Goal: Information Seeking & Learning: Find specific fact

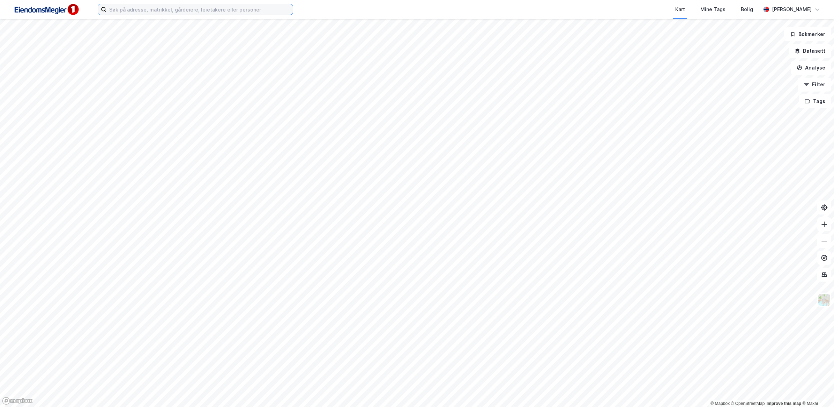
click at [258, 11] on input at bounding box center [199, 9] width 186 height 10
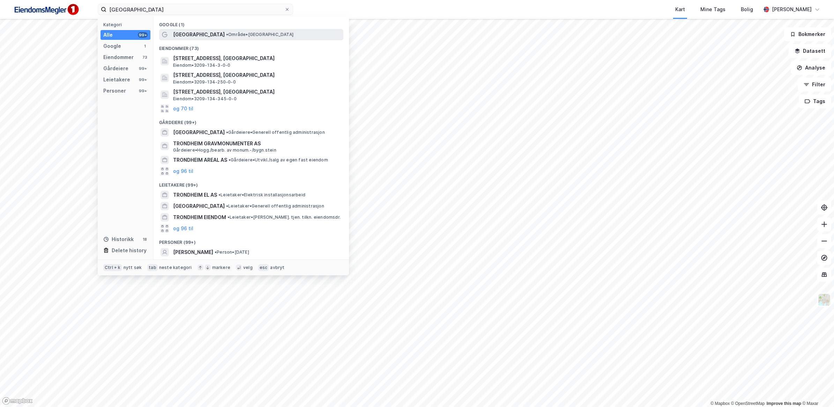
click at [182, 34] on span "[GEOGRAPHIC_DATA]" at bounding box center [199, 34] width 52 height 8
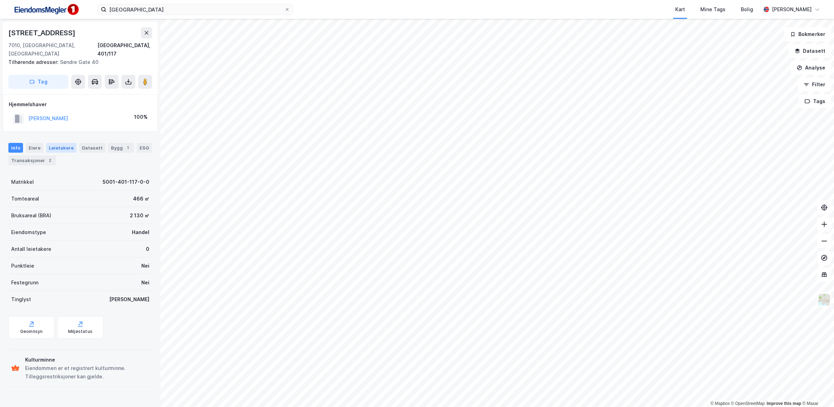
click at [67, 143] on div "Leietakere" at bounding box center [61, 148] width 30 height 10
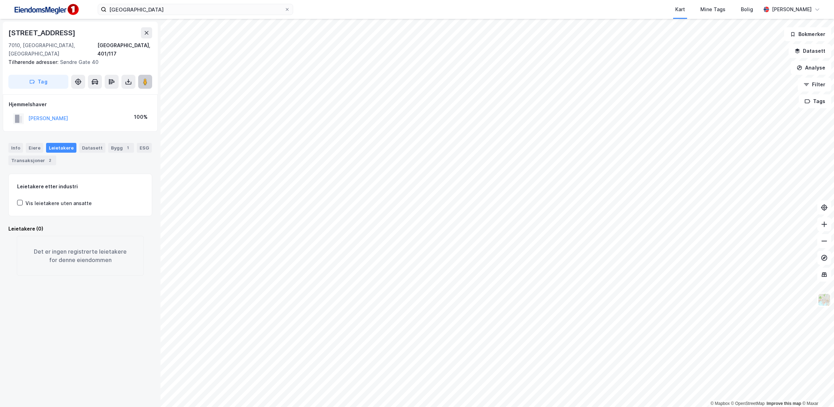
click at [144, 78] on image at bounding box center [145, 81] width 4 height 7
click at [161, 12] on input "[GEOGRAPHIC_DATA]" at bounding box center [195, 9] width 178 height 10
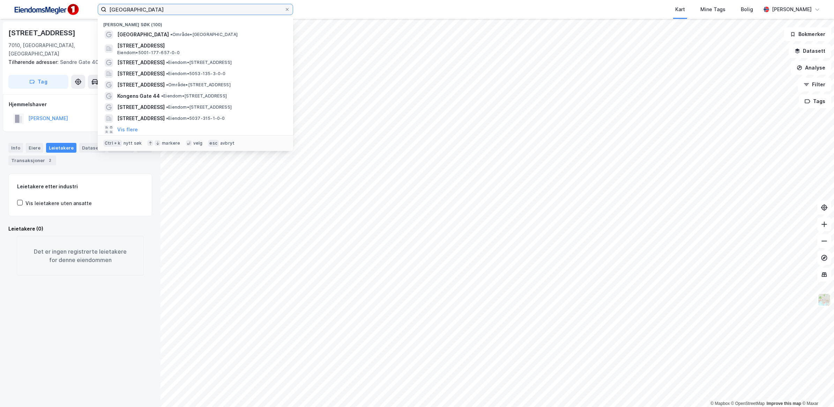
drag, startPoint x: 126, startPoint y: 14, endPoint x: 95, endPoint y: 16, distance: 31.1
click at [95, 16] on div "Trondheim Nylige søk (100) [GEOGRAPHIC_DATA] • Område • [STREET_ADDRESS] • 5001…" at bounding box center [417, 9] width 834 height 19
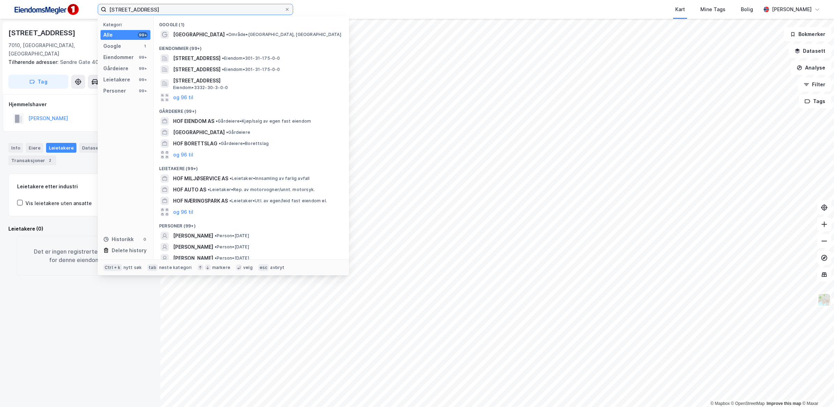
type input "[STREET_ADDRESS]"
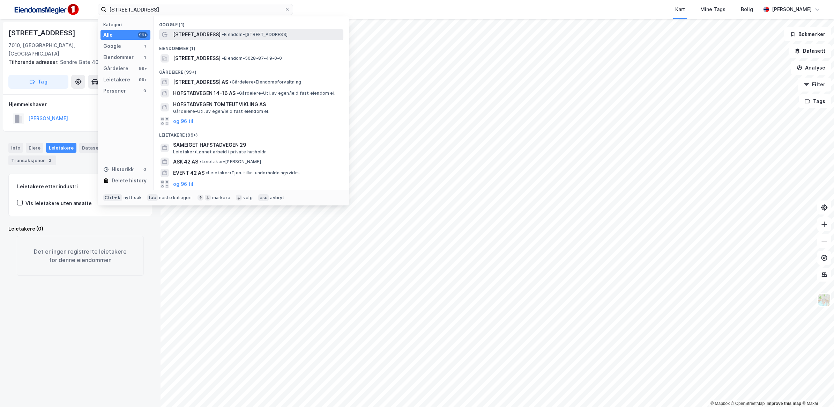
click at [196, 33] on span "[STREET_ADDRESS]" at bounding box center [196, 34] width 47 height 8
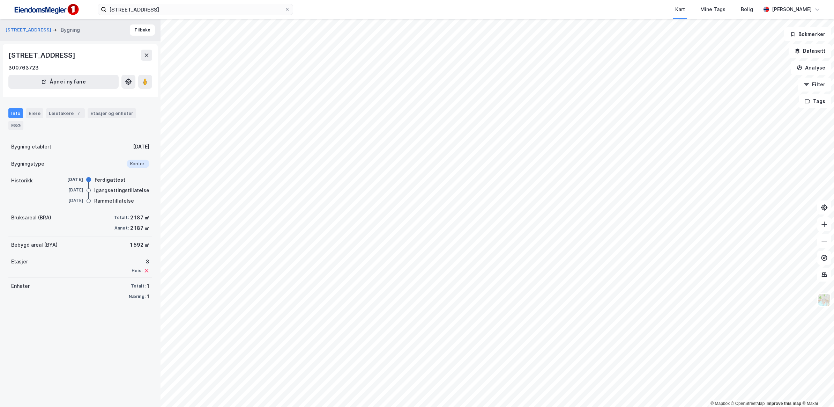
click at [20, 111] on div "Info" at bounding box center [15, 113] width 15 height 10
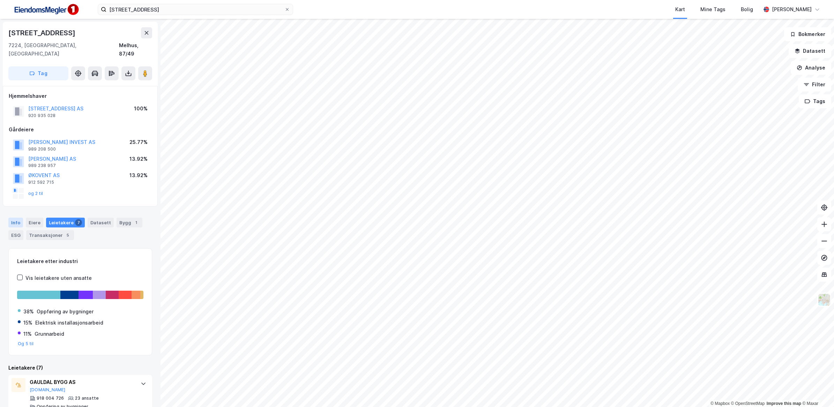
click at [15, 217] on div "Info" at bounding box center [15, 222] width 15 height 10
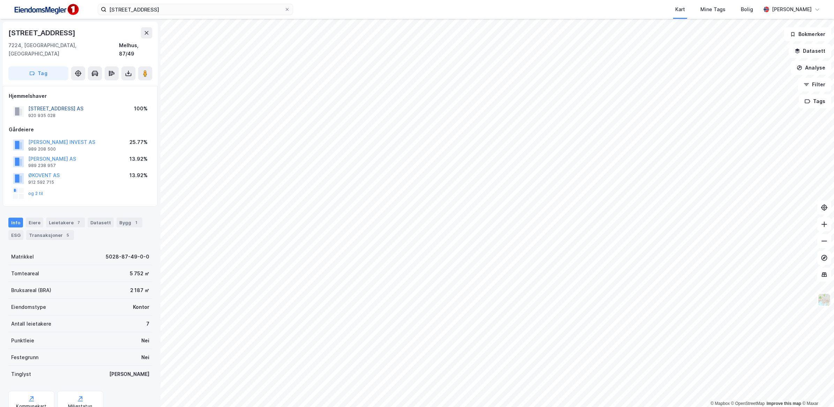
click at [0, 0] on button "[STREET_ADDRESS] AS" at bounding box center [0, 0] width 0 height 0
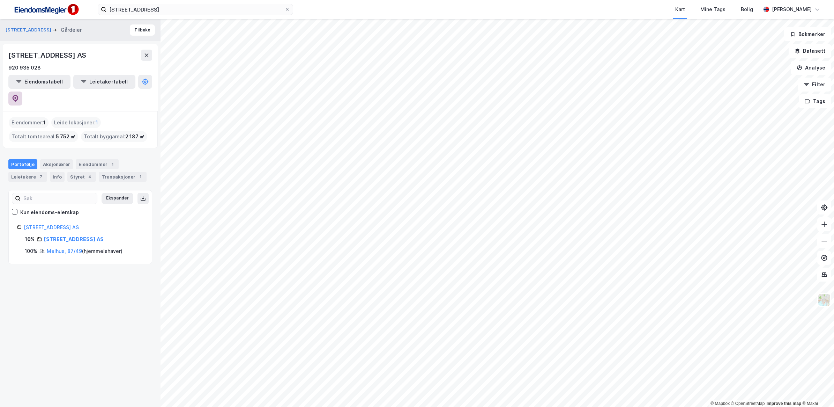
click at [22, 91] on button at bounding box center [15, 98] width 14 height 14
